Goal: Feedback & Contribution: Leave review/rating

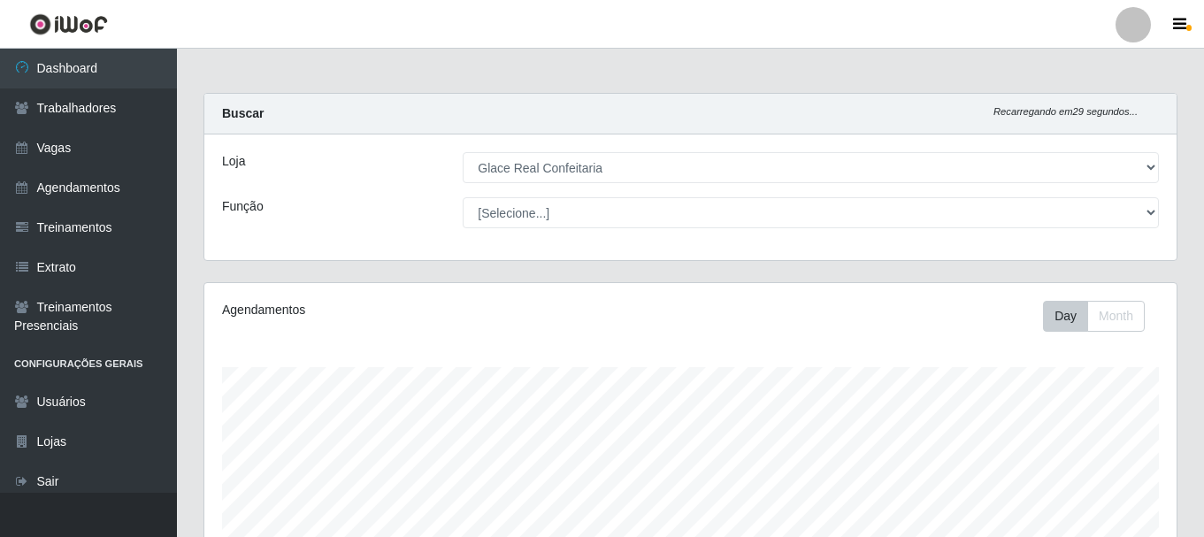
select select "445"
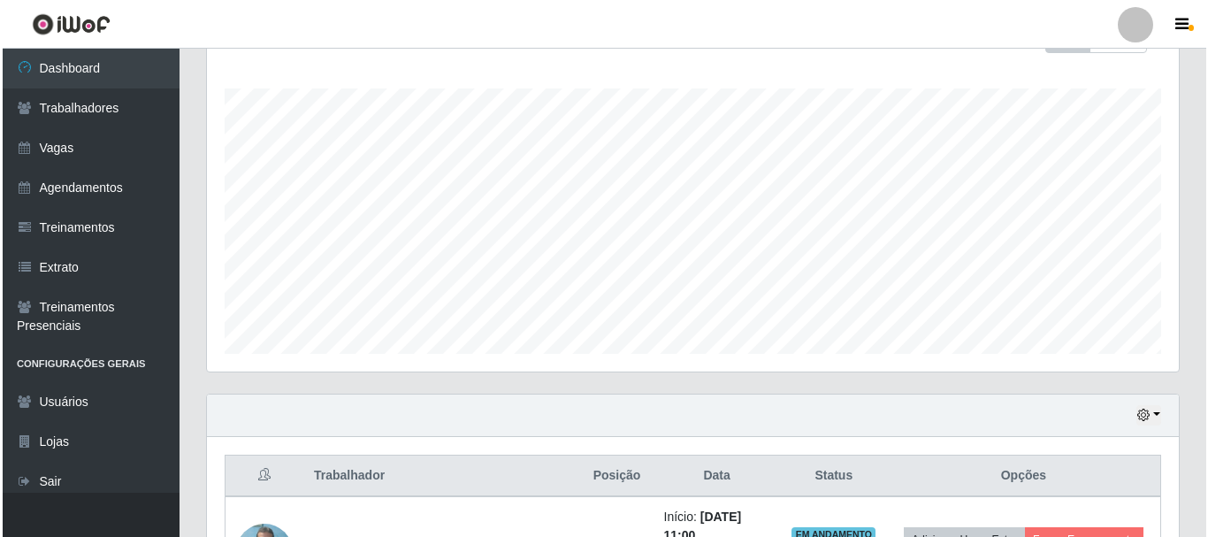
scroll to position [721, 0]
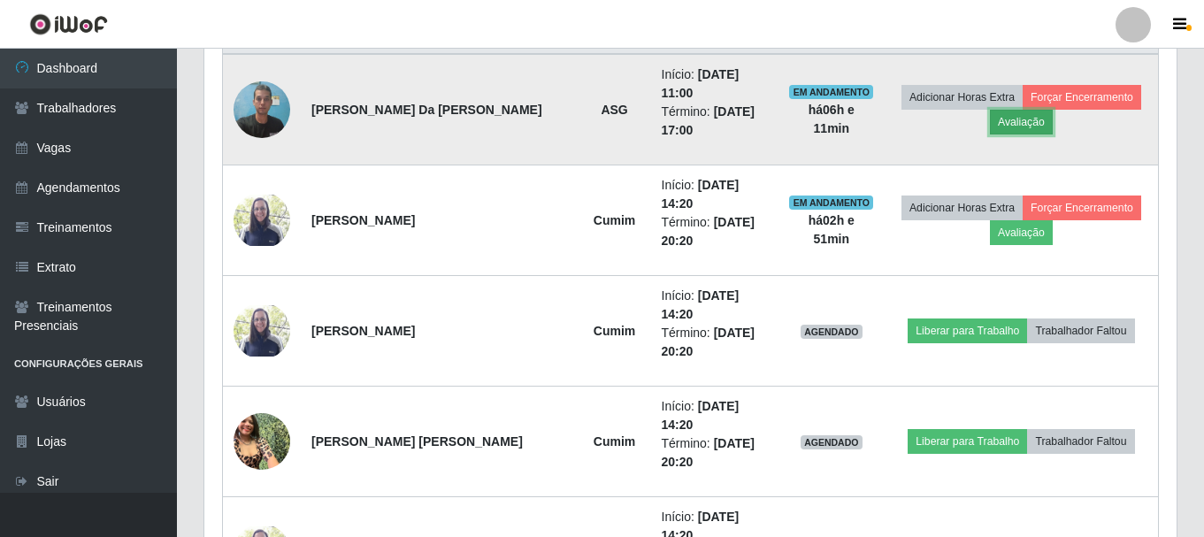
click at [1004, 123] on button "Avaliação" at bounding box center [1021, 122] width 63 height 25
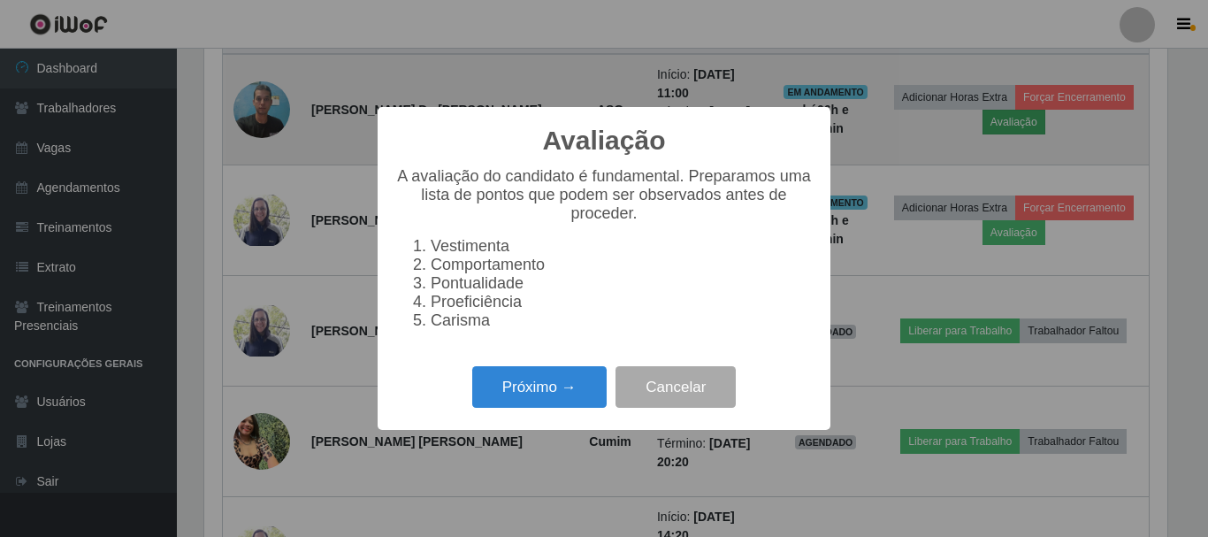
scroll to position [367, 963]
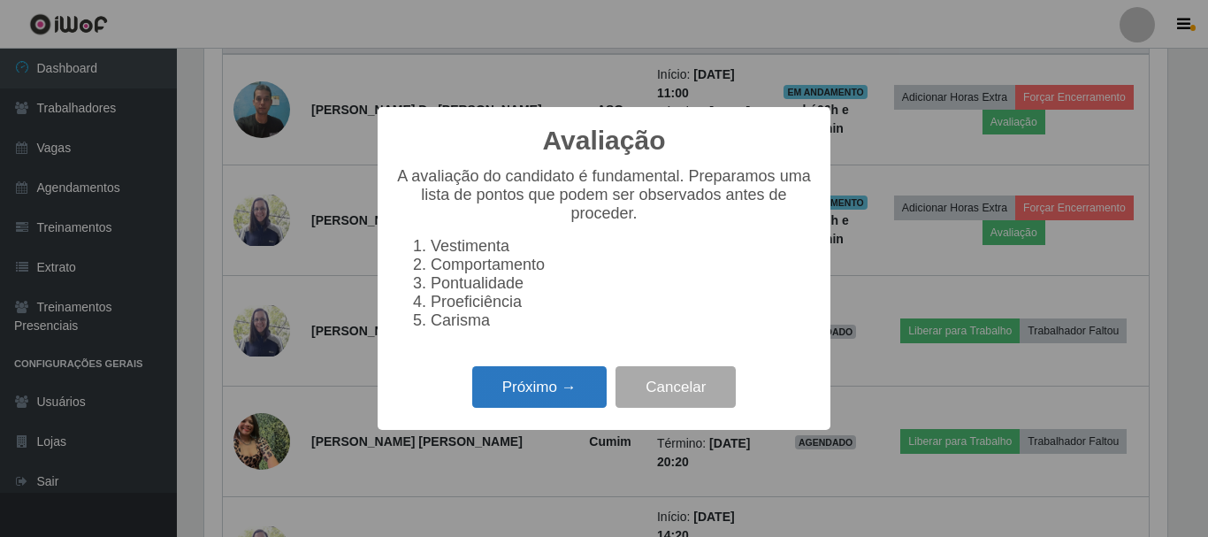
click at [536, 400] on button "Próximo →" at bounding box center [539, 387] width 134 height 42
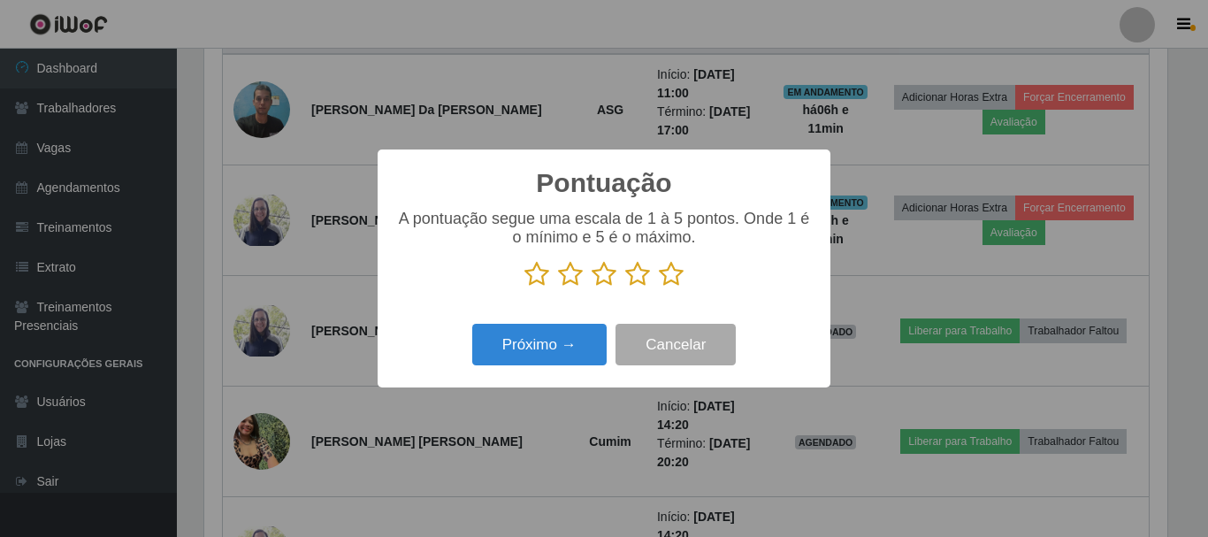
click at [670, 280] on icon at bounding box center [671, 274] width 25 height 27
click at [659, 287] on input "radio" at bounding box center [659, 287] width 0 height 0
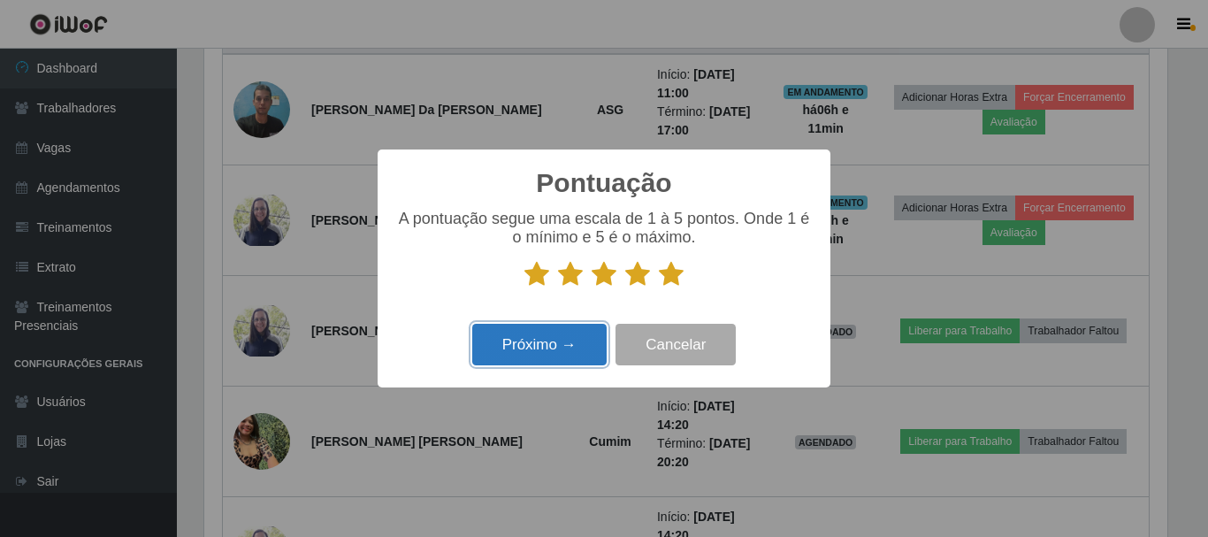
click at [563, 341] on button "Próximo →" at bounding box center [539, 345] width 134 height 42
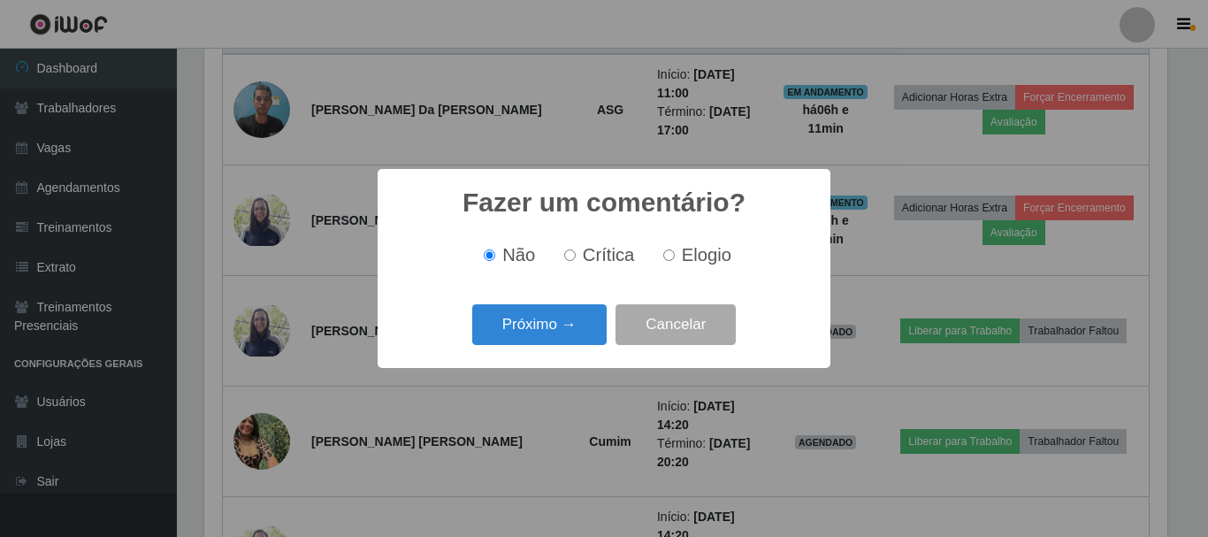
click at [672, 257] on input "Elogio" at bounding box center [668, 254] width 11 height 11
radio input "true"
click at [551, 325] on button "Próximo →" at bounding box center [539, 325] width 134 height 42
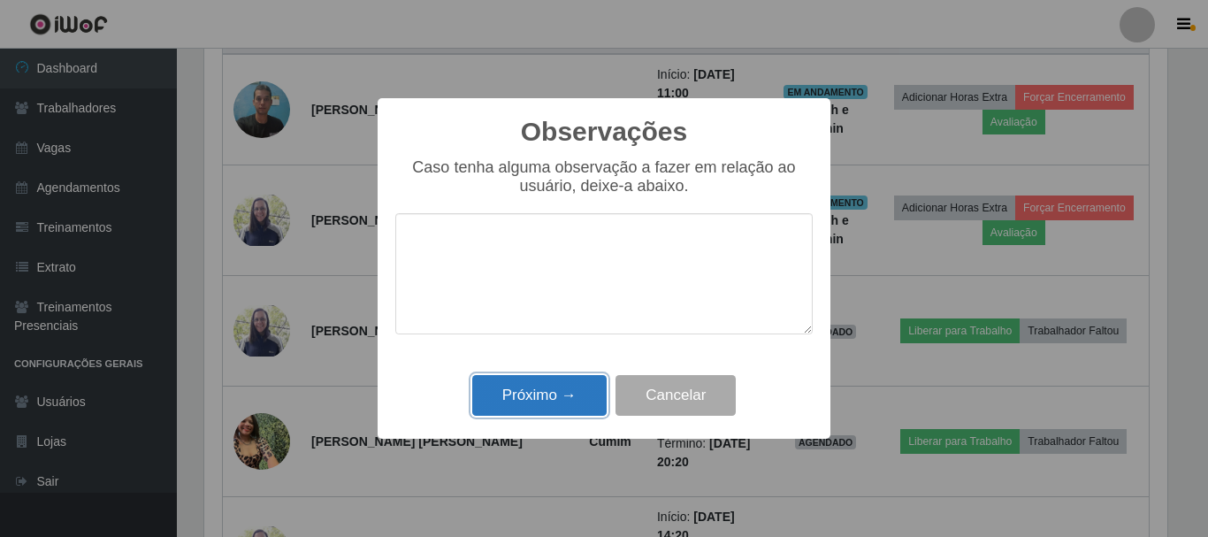
click at [539, 379] on button "Próximo →" at bounding box center [539, 396] width 134 height 42
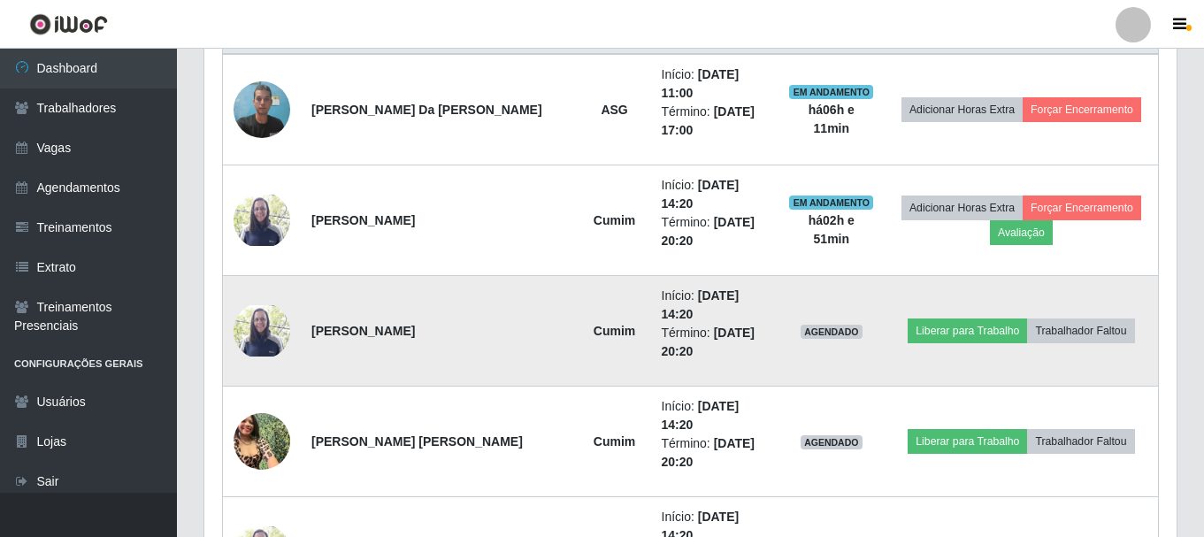
scroll to position [190, 0]
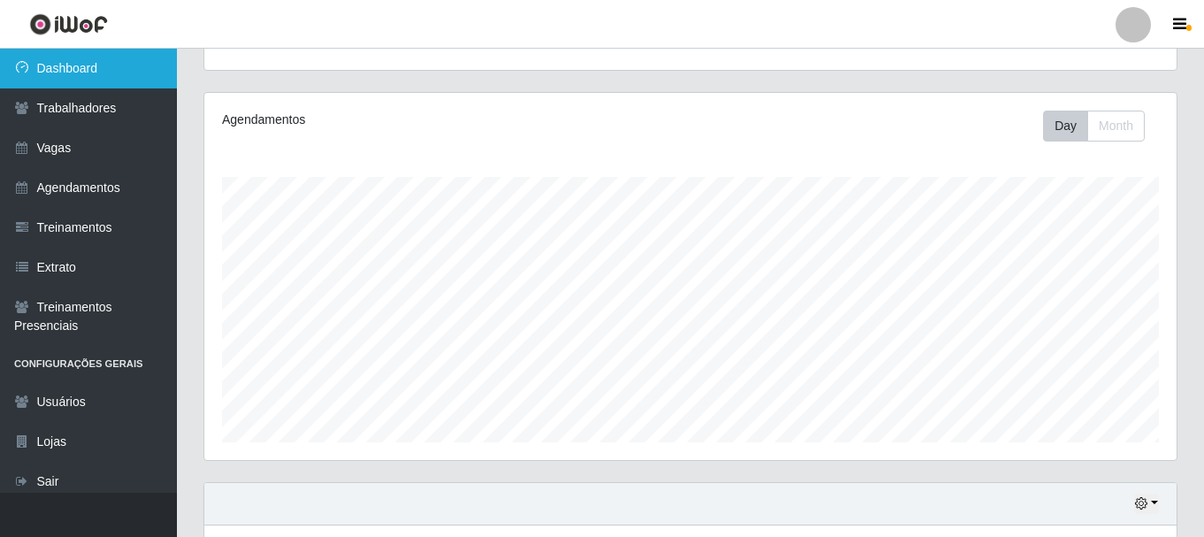
click at [121, 69] on link "Dashboard" at bounding box center [88, 69] width 177 height 40
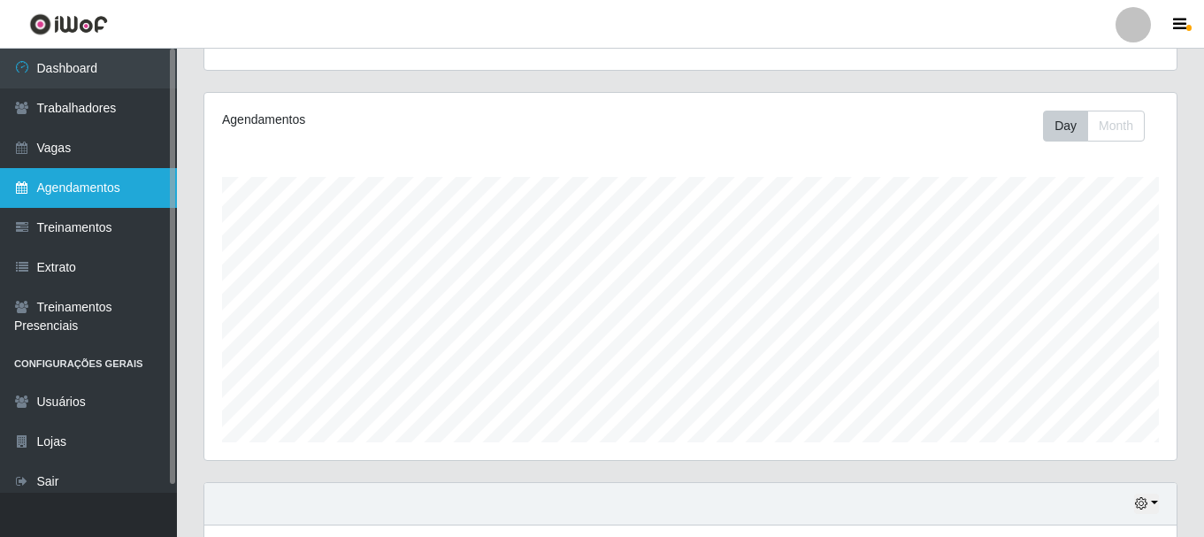
click at [93, 197] on link "Agendamentos" at bounding box center [88, 188] width 177 height 40
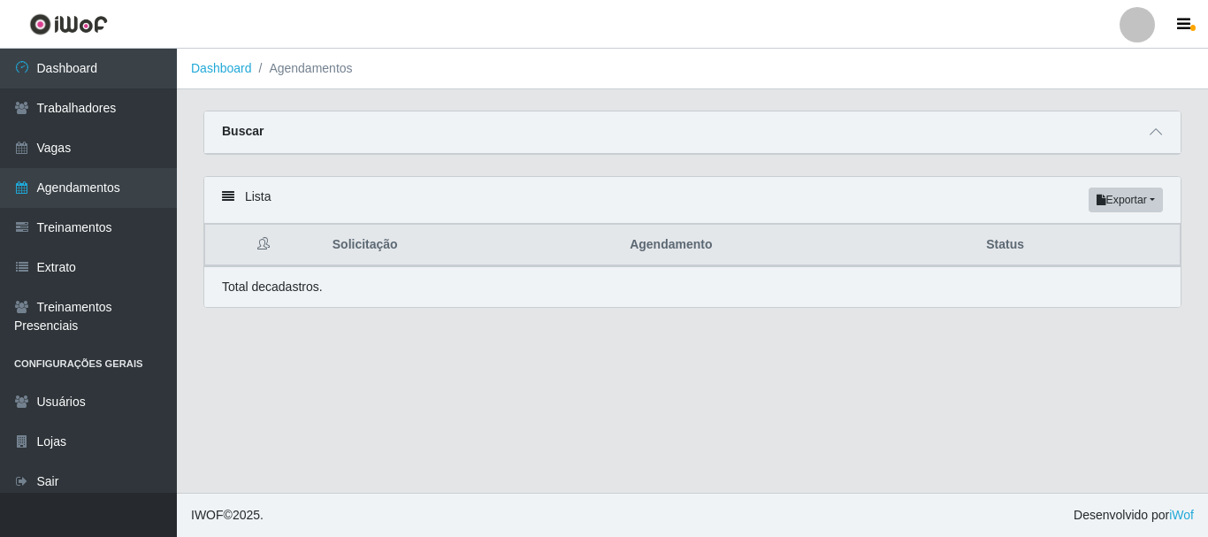
click at [384, 139] on div "Buscar" at bounding box center [692, 132] width 977 height 42
click at [1154, 137] on icon at bounding box center [1156, 132] width 12 height 12
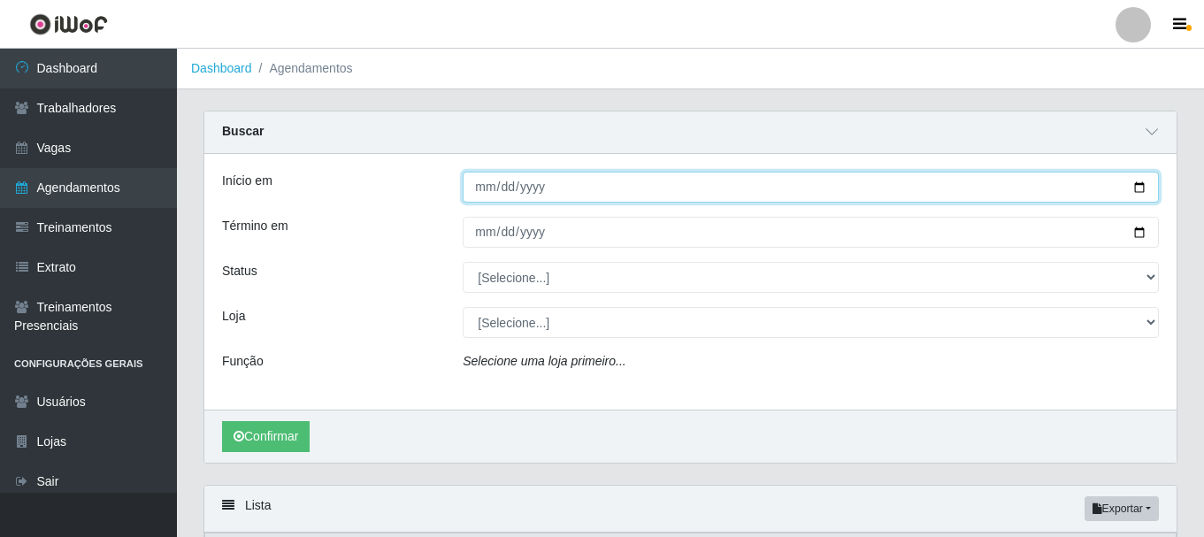
click at [531, 172] on input "Início em" at bounding box center [811, 187] width 696 height 31
type input "[DATE]"
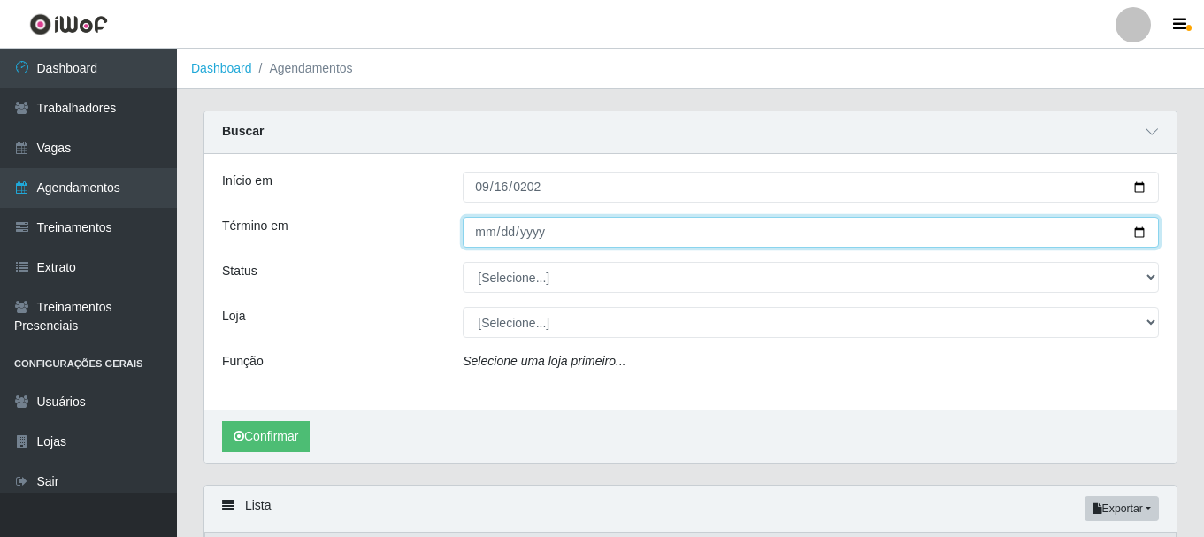
click at [487, 237] on input "Término em" at bounding box center [811, 232] width 696 height 31
type input "[DATE]"
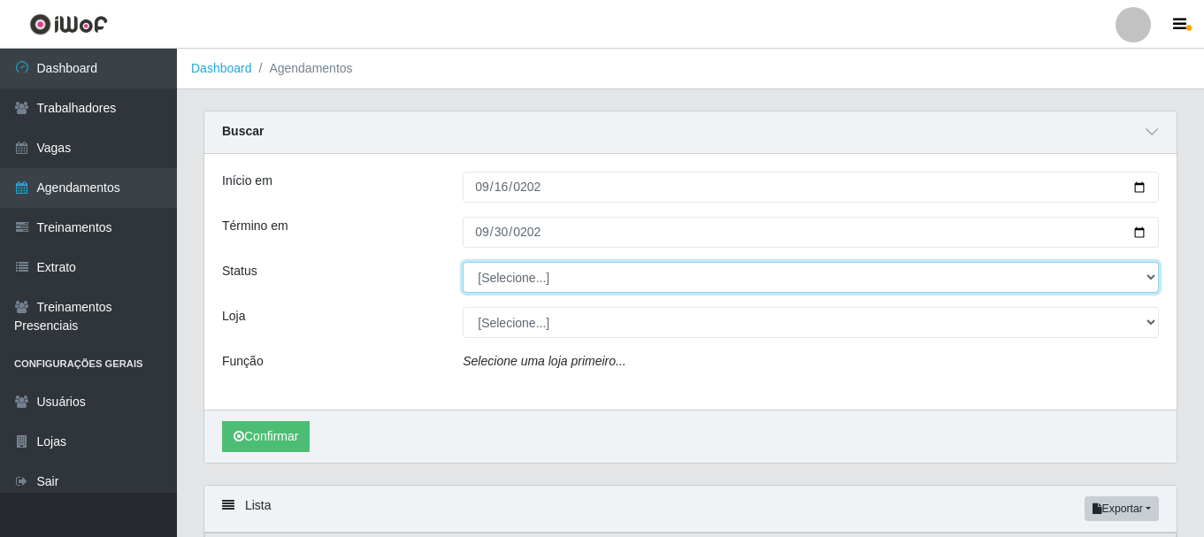
click at [522, 280] on select "[Selecione...] AGENDADO AGUARDANDO LIBERAR EM ANDAMENTO EM REVISÃO FINALIZADO C…" at bounding box center [811, 277] width 696 height 31
select select "AGENDADO"
click at [463, 263] on select "[Selecione...] AGENDADO AGUARDANDO LIBERAR EM ANDAMENTO EM REVISÃO FINALIZADO C…" at bounding box center [811, 277] width 696 height 31
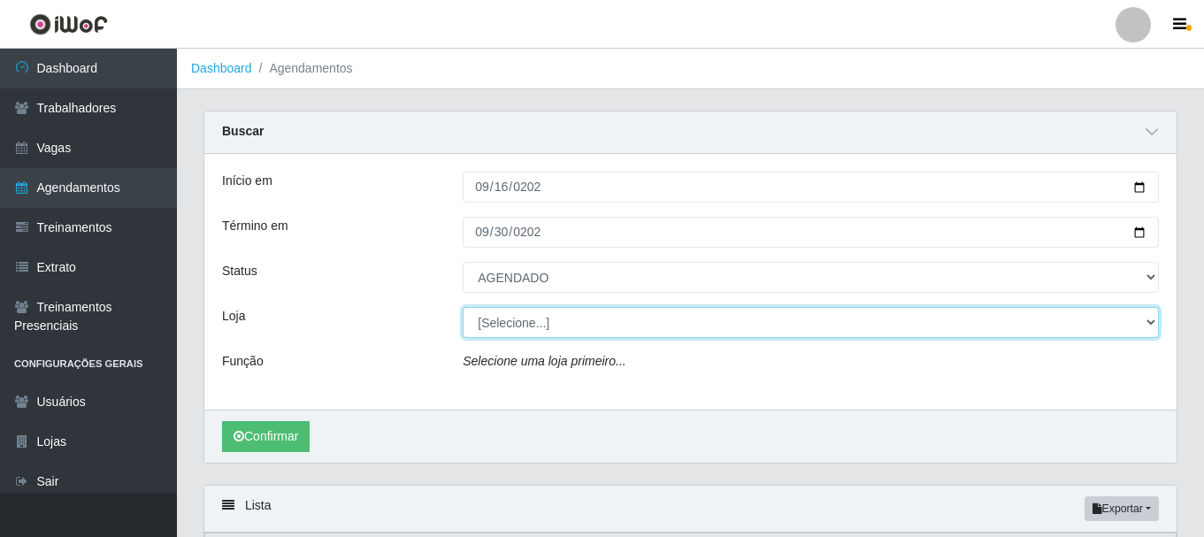
click at [515, 332] on select "[Selecione...] Glace Real Confeitaria" at bounding box center [811, 322] width 696 height 31
select select "445"
click at [463, 308] on select "[Selecione...] Glace Real Confeitaria" at bounding box center [811, 322] width 696 height 31
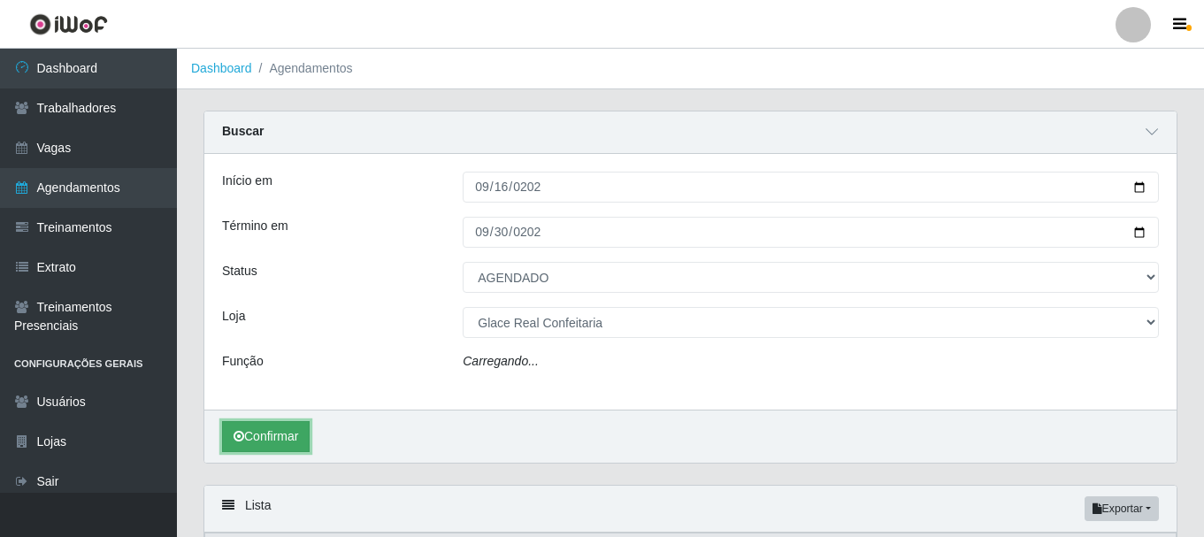
click at [300, 435] on button "Confirmar" at bounding box center [266, 436] width 88 height 31
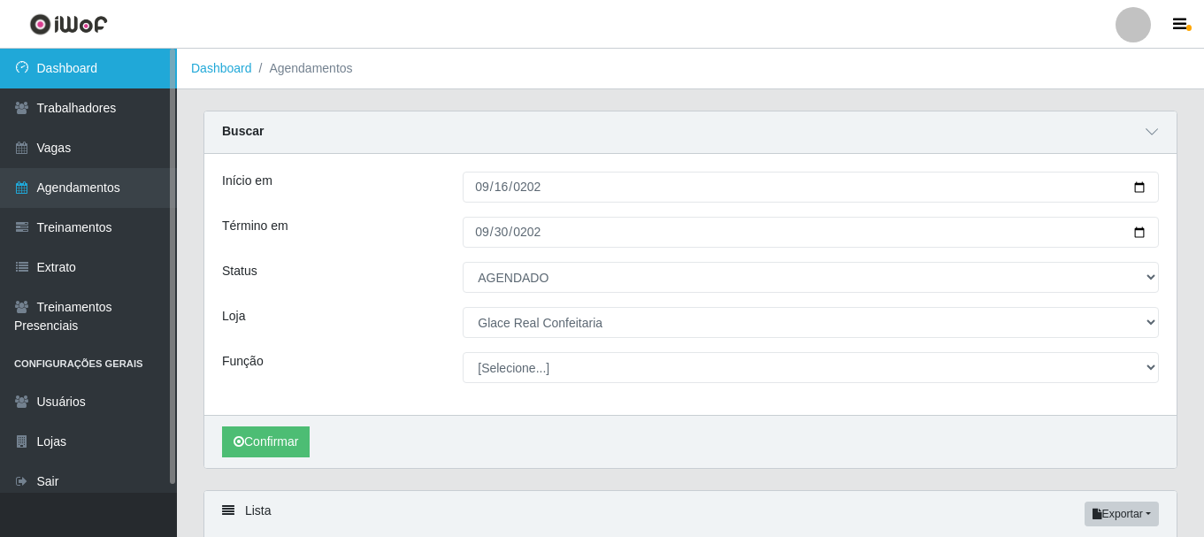
click at [42, 79] on link "Dashboard" at bounding box center [88, 69] width 177 height 40
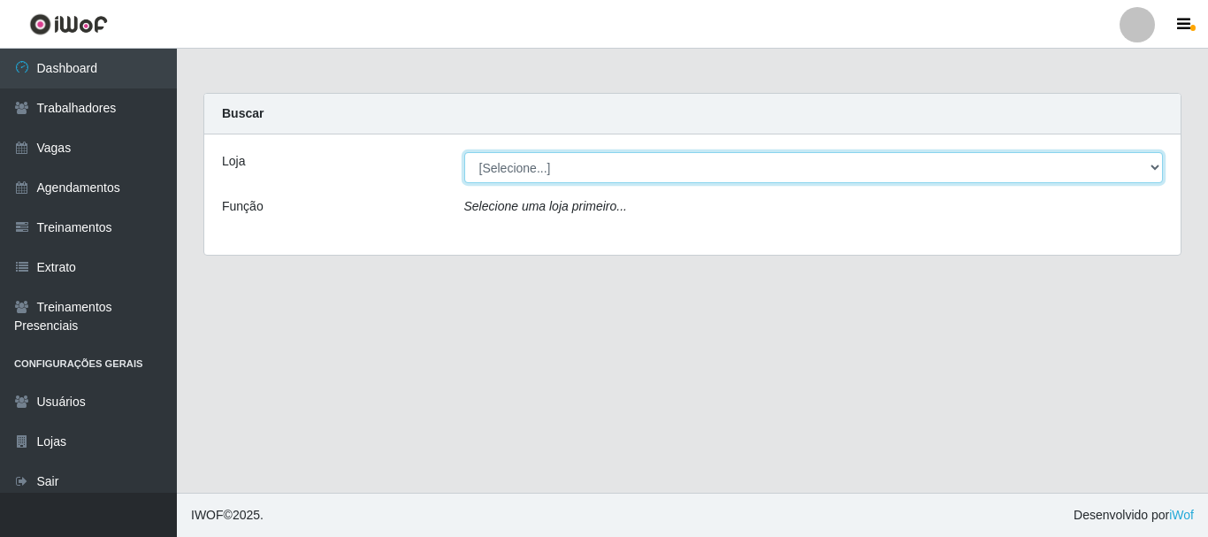
click at [622, 167] on select "[Selecione...] Glace Real Confeitaria" at bounding box center [814, 167] width 700 height 31
select select "445"
click at [464, 152] on select "[Selecione...] Glace Real Confeitaria" at bounding box center [814, 167] width 700 height 31
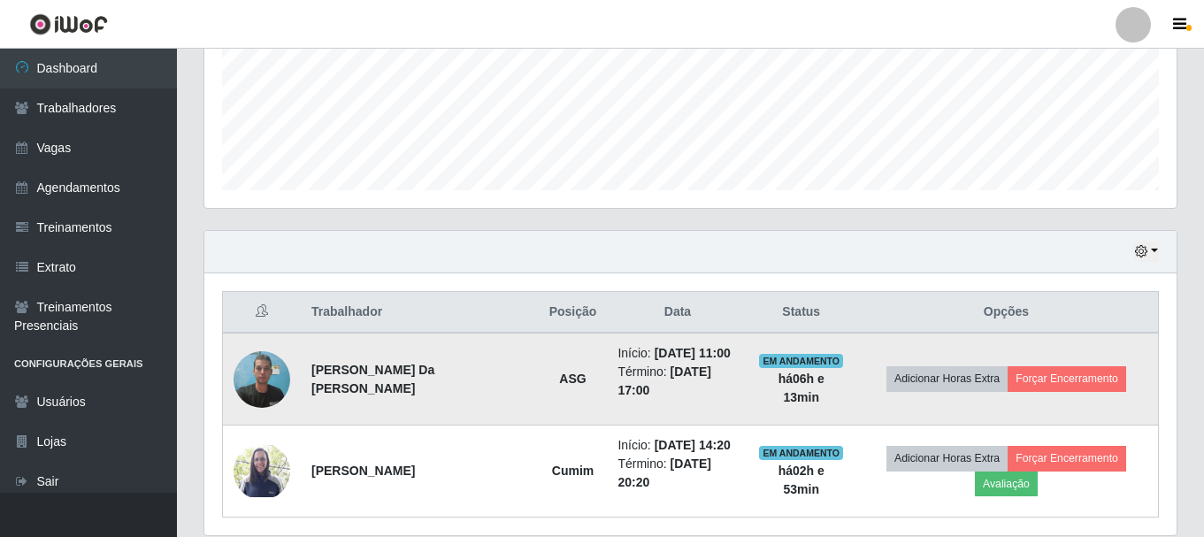
scroll to position [177, 0]
